Goal: Obtain resource: Download file/media

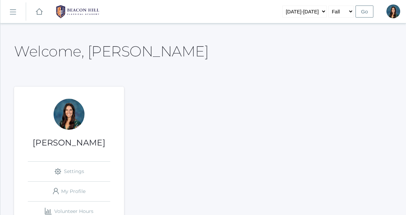
click at [14, 13] on rect at bounding box center [12, 12] width 11 height 11
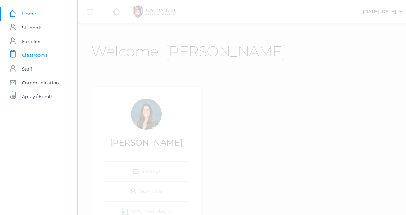
click at [34, 56] on span "Classrooms" at bounding box center [34, 55] width 25 height 14
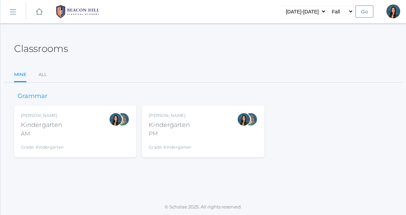
click at [192, 124] on div "Jordyn Dewey Kindergarten PM Grade: Kindergarten *KIND" at bounding box center [203, 131] width 109 height 38
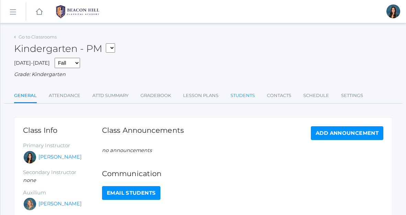
click at [234, 95] on link "Students" at bounding box center [243, 96] width 24 height 14
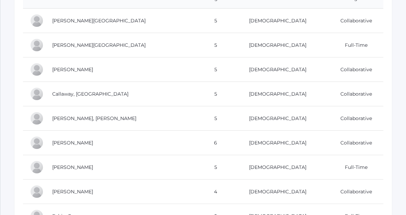
scroll to position [138, 0]
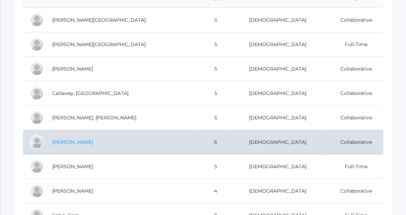
click at [80, 142] on link "[PERSON_NAME]" at bounding box center [72, 142] width 41 height 6
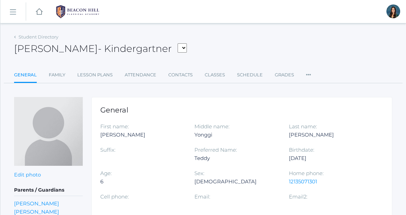
click at [14, 16] on link "icons/ui/navigation/hamburger Created with Sketch." at bounding box center [12, 11] width 25 height 19
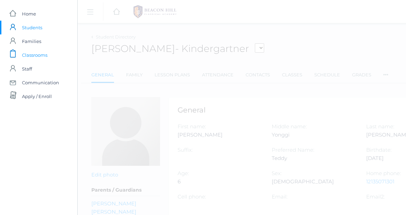
click at [31, 55] on span "Classrooms" at bounding box center [34, 55] width 25 height 14
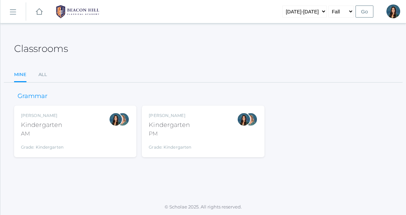
click at [175, 141] on div "Grade: Kindergarten" at bounding box center [170, 146] width 43 height 10
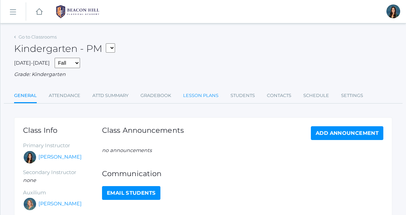
click at [204, 97] on link "Lesson Plans" at bounding box center [200, 96] width 35 height 14
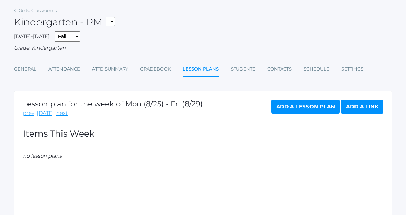
scroll to position [31, 0]
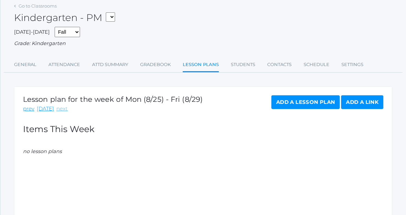
click at [56, 109] on link "next" at bounding box center [61, 109] width 11 height 8
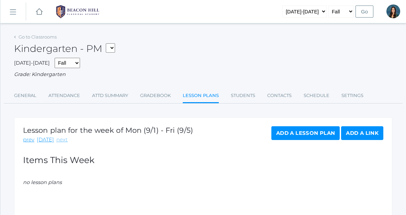
click at [59, 143] on link "next" at bounding box center [61, 140] width 11 height 8
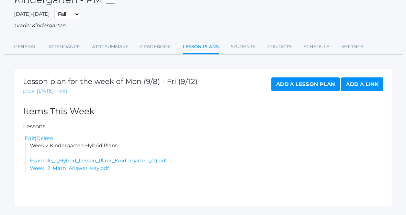
scroll to position [64, 0]
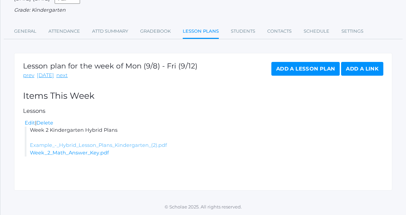
click at [124, 147] on link "Example_-_Hybrid_Lesson_Plans_Kindergarten_(2).pdf" at bounding box center [98, 145] width 137 height 6
